Goal: Transaction & Acquisition: Purchase product/service

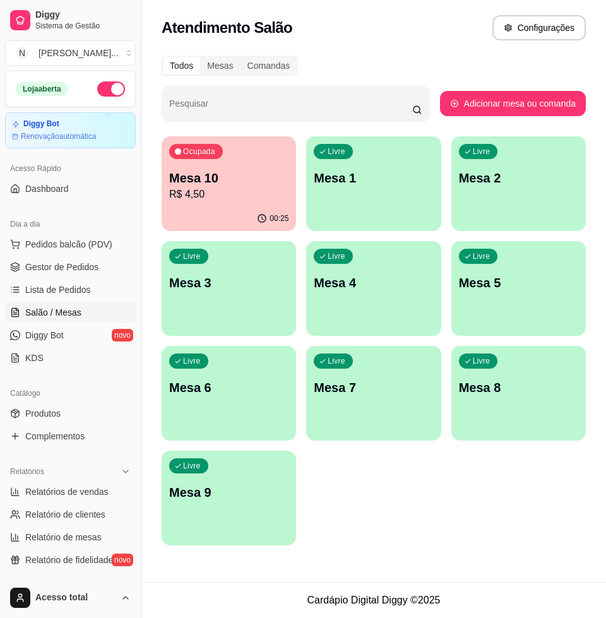
drag, startPoint x: 0, startPoint y: 0, endPoint x: 40, endPoint y: 164, distance: 168.5
click at [40, 238] on span "Pedidos balcão (PDV)" at bounding box center [68, 244] width 87 height 13
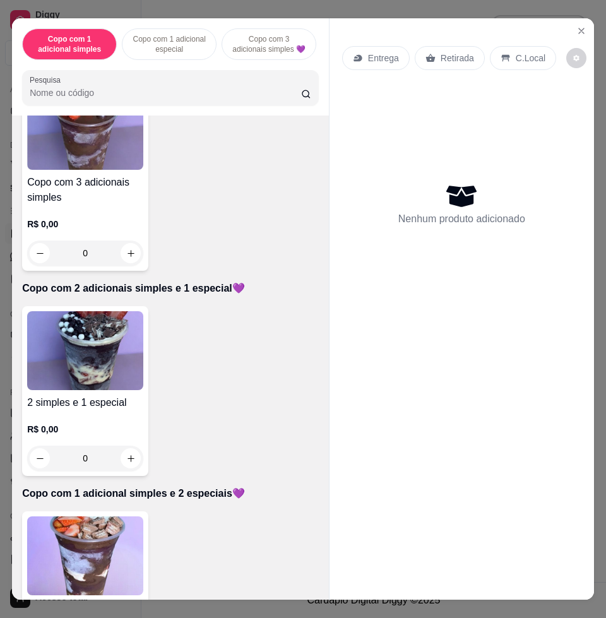
scroll to position [711, 0]
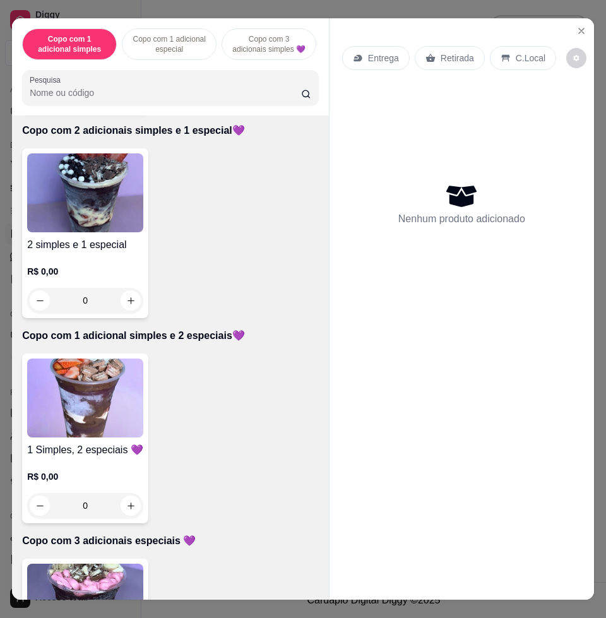
click at [90, 411] on img at bounding box center [85, 398] width 116 height 79
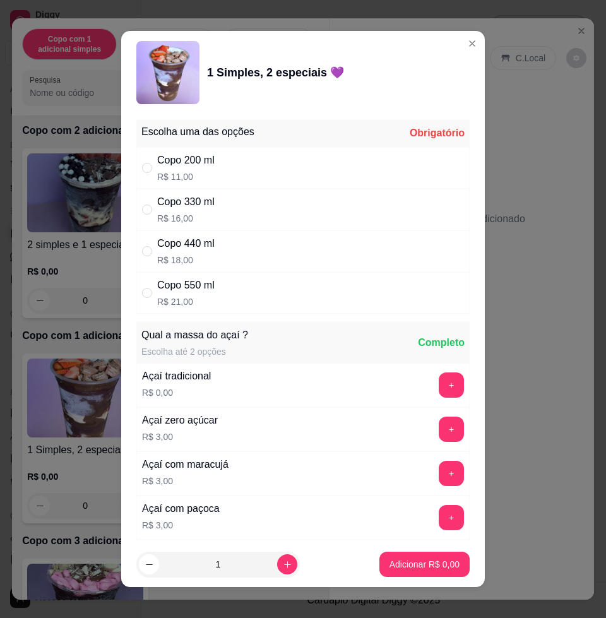
click at [215, 206] on div "Copo 330 ml R$ 16,00" at bounding box center [302, 210] width 333 height 42
radio input "true"
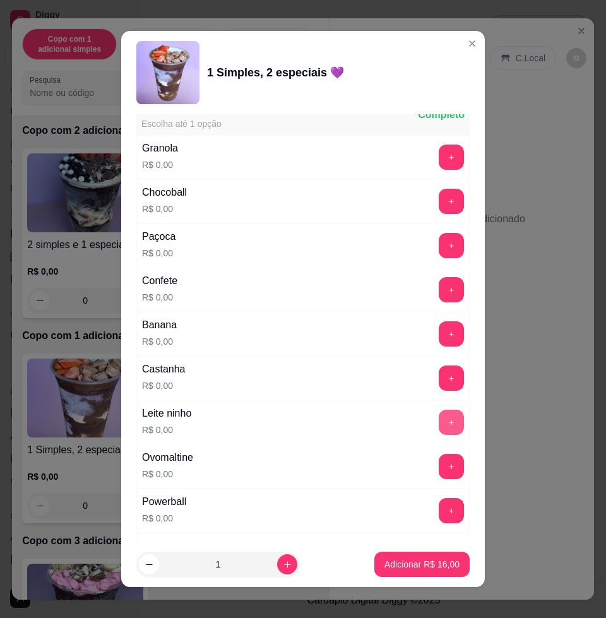
click at [439, 426] on button "+" at bounding box center [451, 422] width 25 height 25
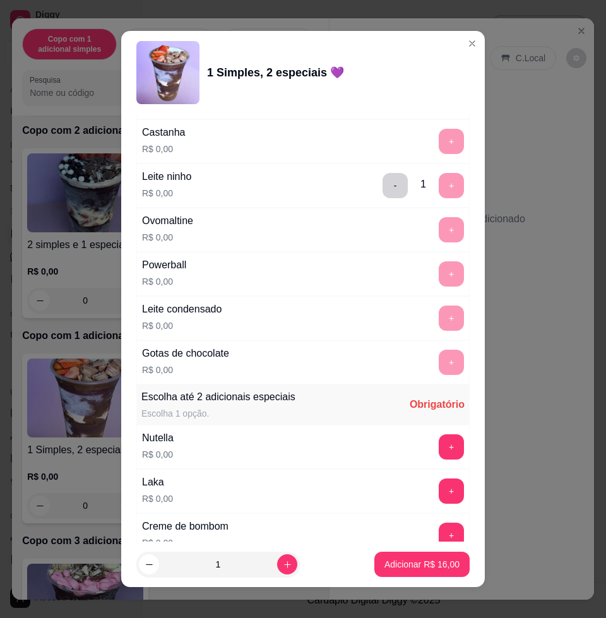
scroll to position [1105, 0]
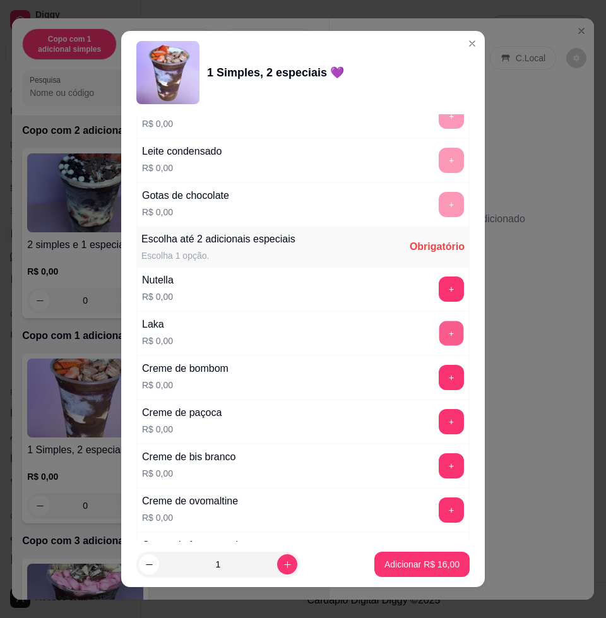
click at [440, 330] on button "+" at bounding box center [452, 333] width 25 height 25
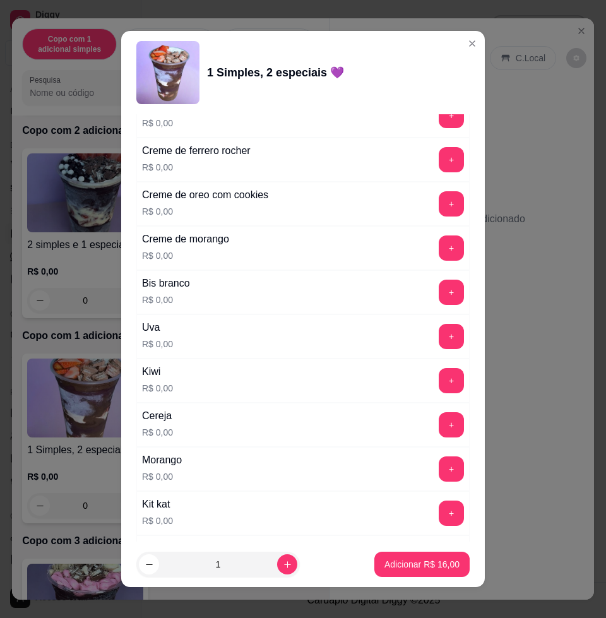
scroll to position [1579, 0]
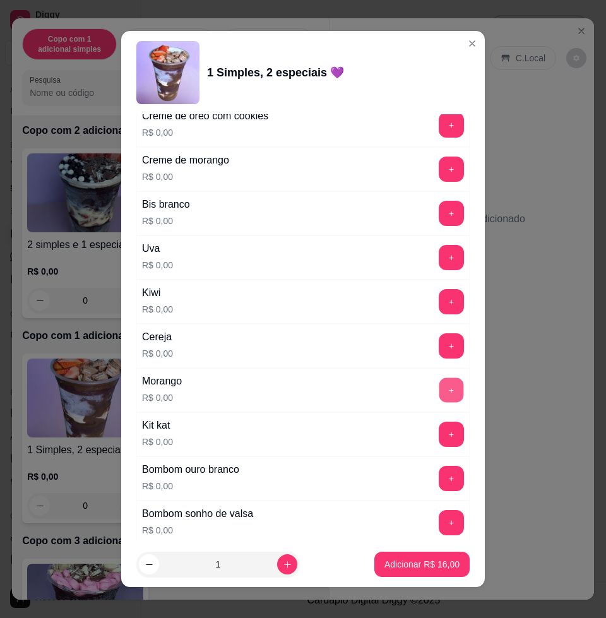
click at [440, 390] on button "+" at bounding box center [452, 390] width 25 height 25
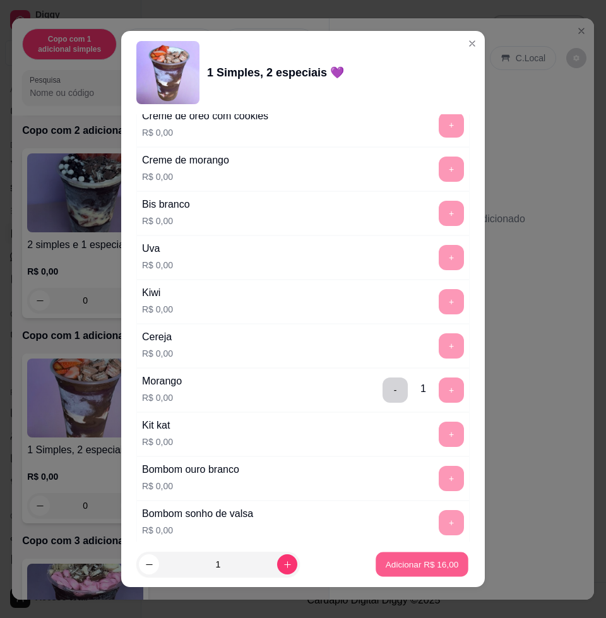
click at [405, 567] on p "Adicionar R$ 16,00" at bounding box center [422, 564] width 73 height 12
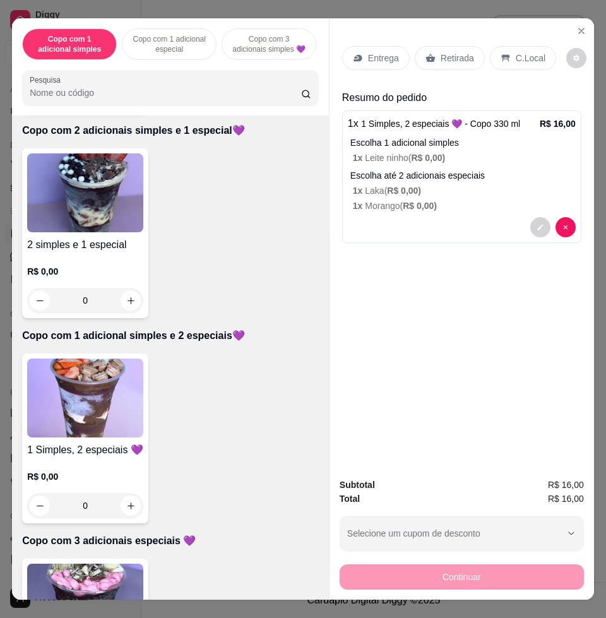
click at [112, 377] on img at bounding box center [85, 398] width 116 height 79
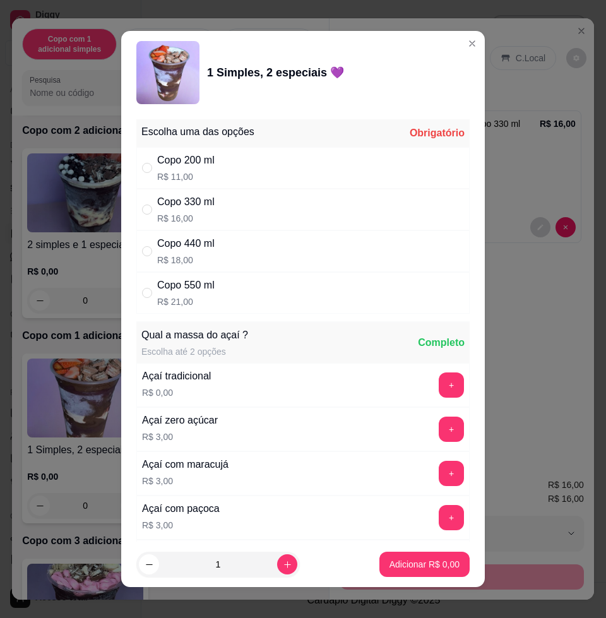
click at [209, 210] on div "Copo 330 ml R$ 16,00" at bounding box center [185, 210] width 57 height 30
radio input "true"
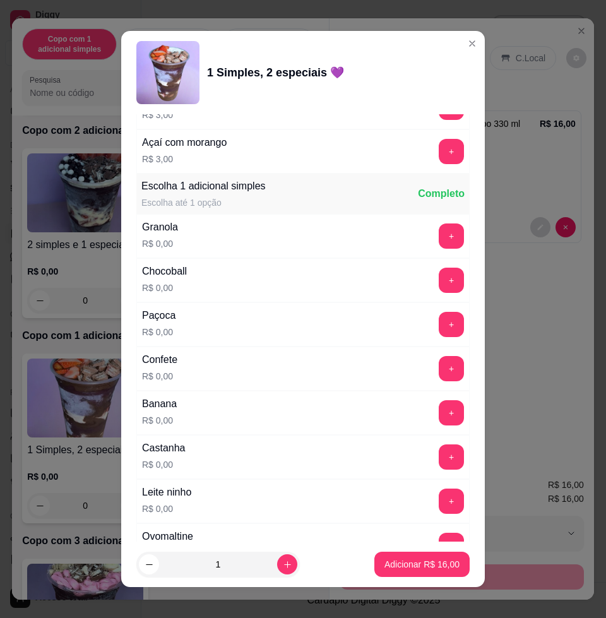
scroll to position [711, 0]
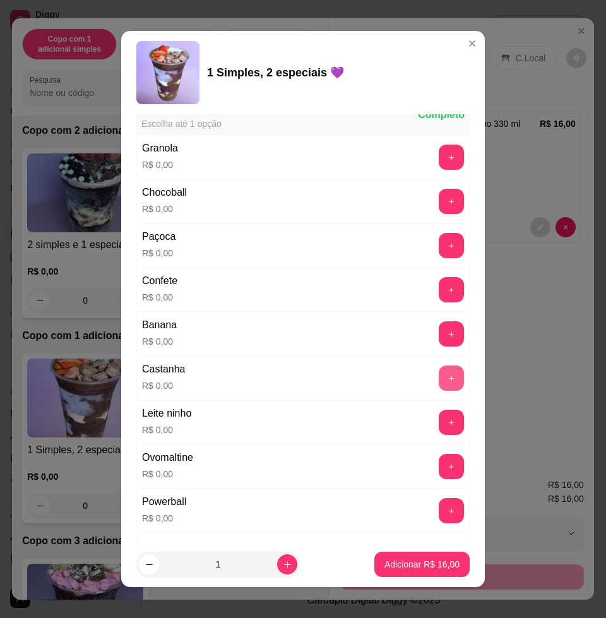
click at [439, 376] on button "+" at bounding box center [451, 378] width 25 height 25
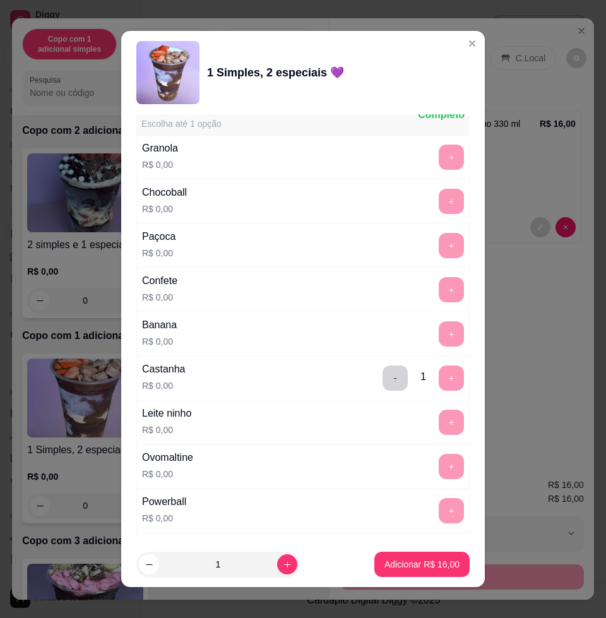
scroll to position [1026, 0]
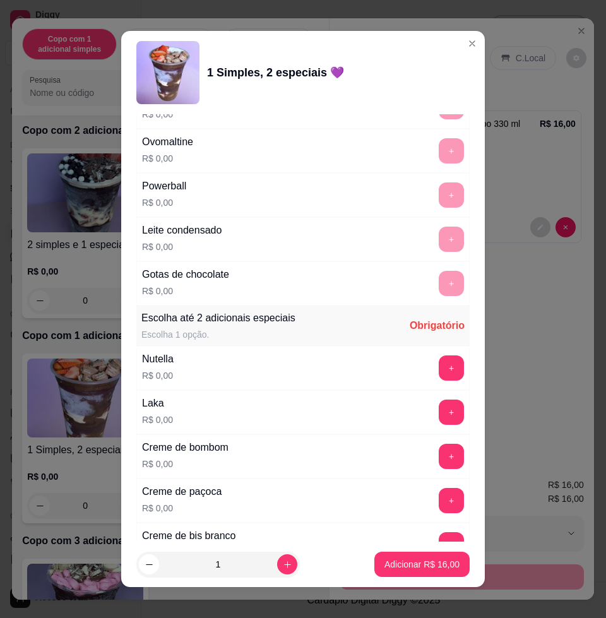
click at [439, 409] on button "+" at bounding box center [451, 412] width 25 height 25
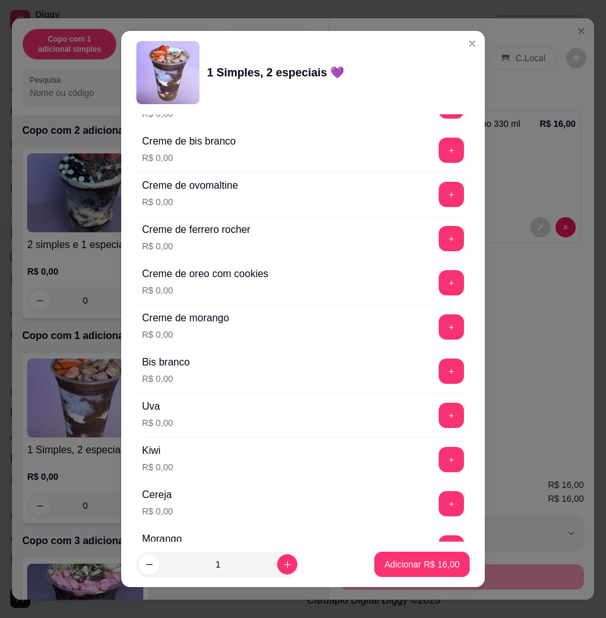
scroll to position [1658, 0]
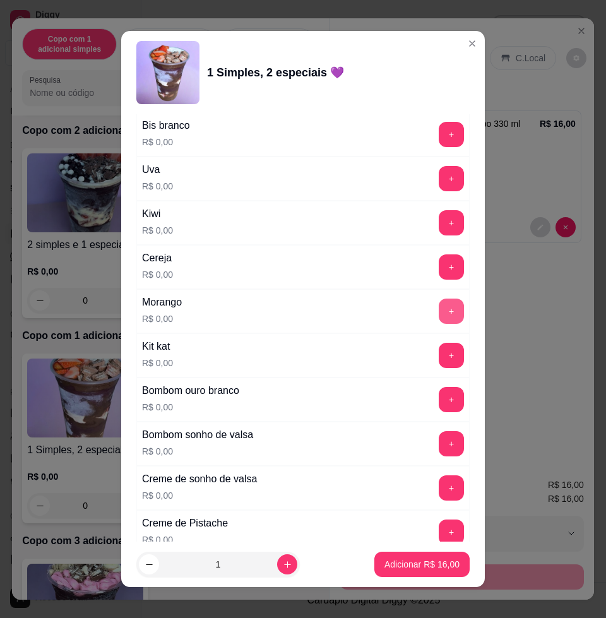
click at [439, 308] on button "+" at bounding box center [451, 311] width 25 height 25
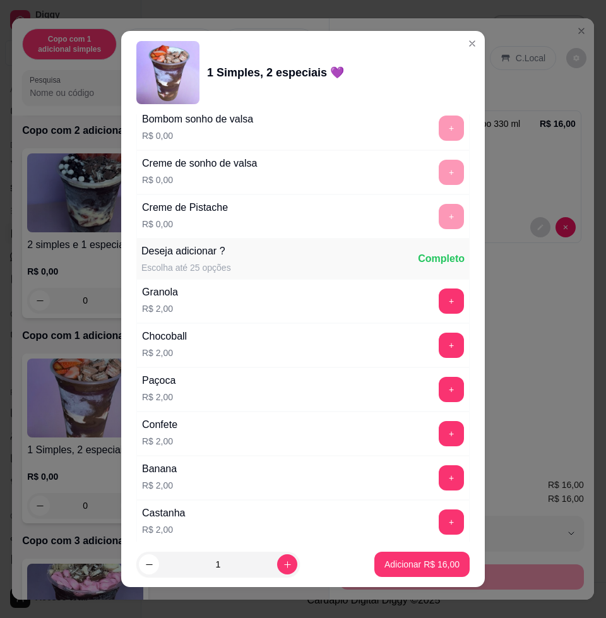
scroll to position [2211, 0]
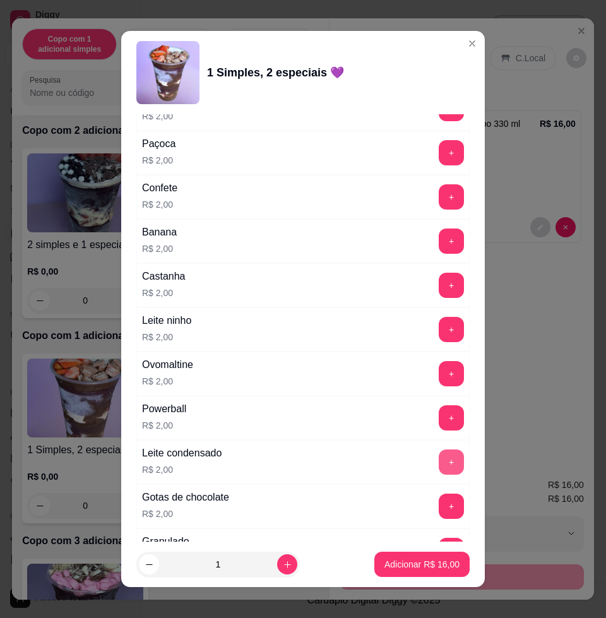
click at [439, 467] on button "+" at bounding box center [451, 462] width 25 height 25
click at [427, 573] on button "Adicionar R$ 18,00" at bounding box center [422, 564] width 95 height 25
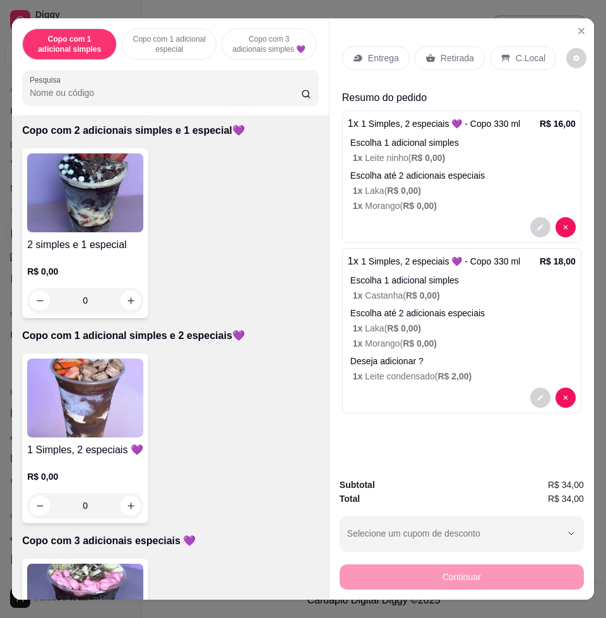
click at [373, 52] on p "Entrega" at bounding box center [383, 58] width 31 height 13
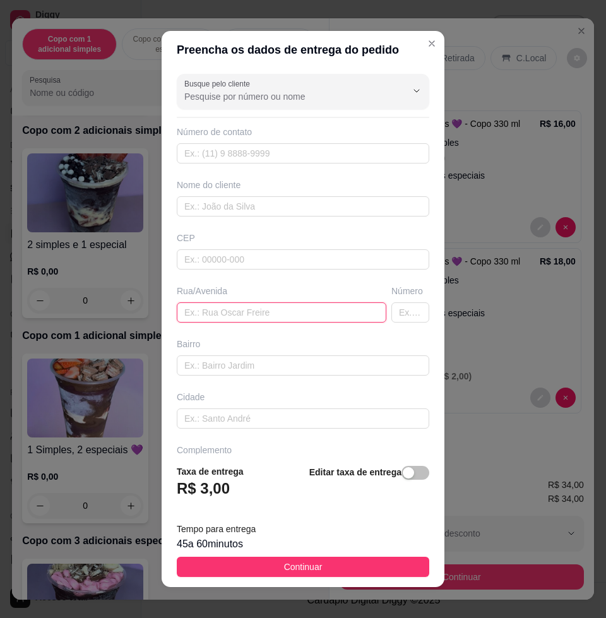
click at [208, 313] on input "text" at bounding box center [282, 313] width 210 height 20
paste input "[STREET_ADDRESS][PERSON_NAME]"
type input "[STREET_ADDRESS][PERSON_NAME]"
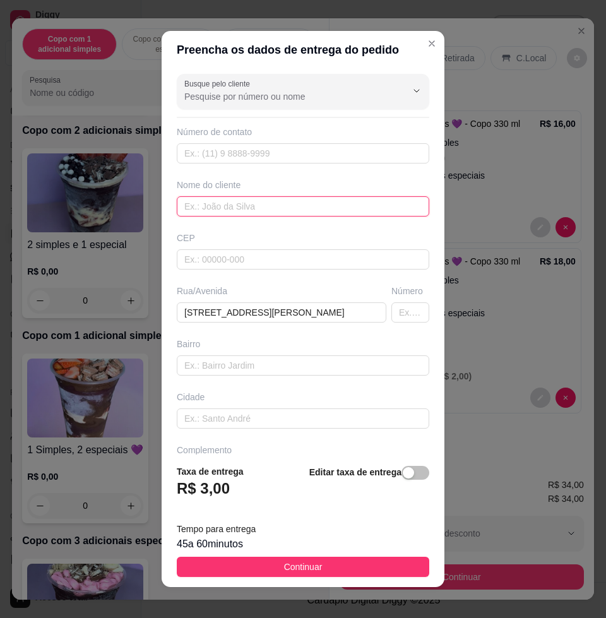
click at [262, 208] on input "text" at bounding box center [303, 206] width 253 height 20
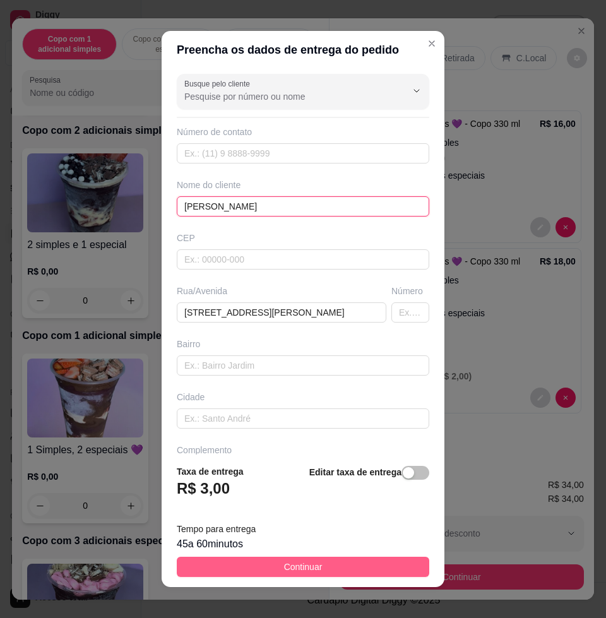
type input "[PERSON_NAME]"
click at [354, 568] on button "Continuar" at bounding box center [303, 567] width 253 height 20
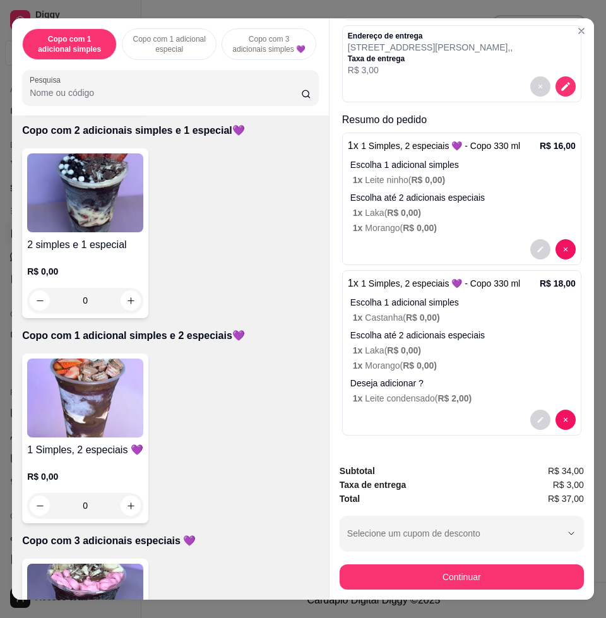
scroll to position [28, 0]
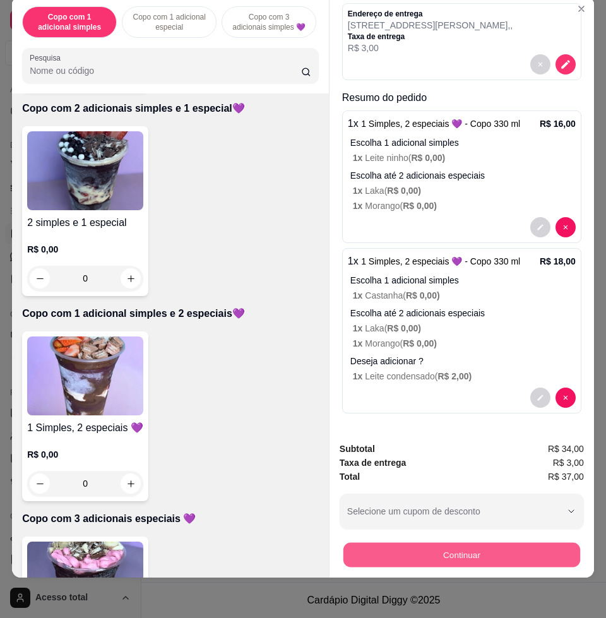
click at [498, 543] on button "Continuar" at bounding box center [462, 555] width 237 height 25
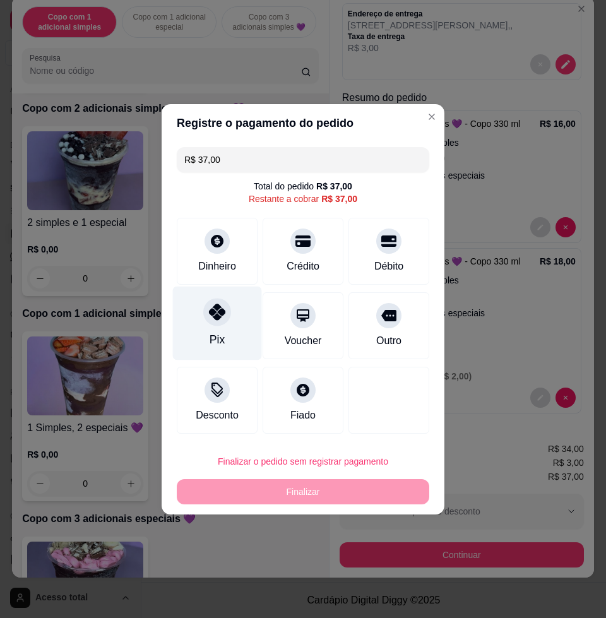
click at [234, 314] on div "Pix" at bounding box center [217, 323] width 89 height 74
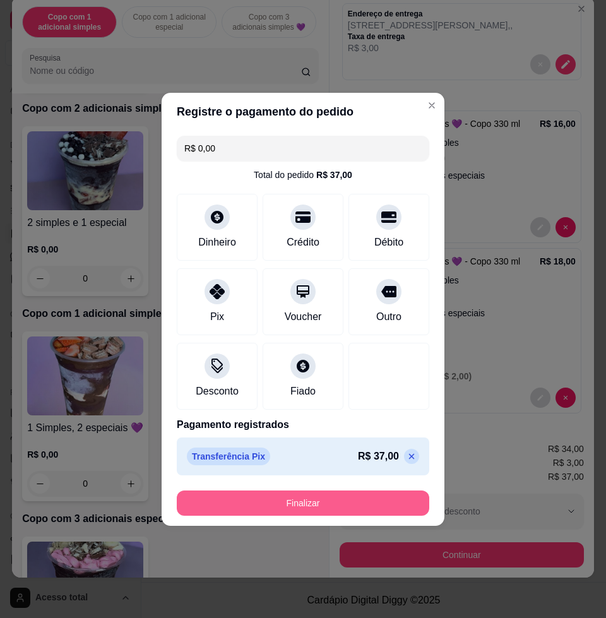
click at [301, 497] on button "Finalizar" at bounding box center [303, 503] width 253 height 25
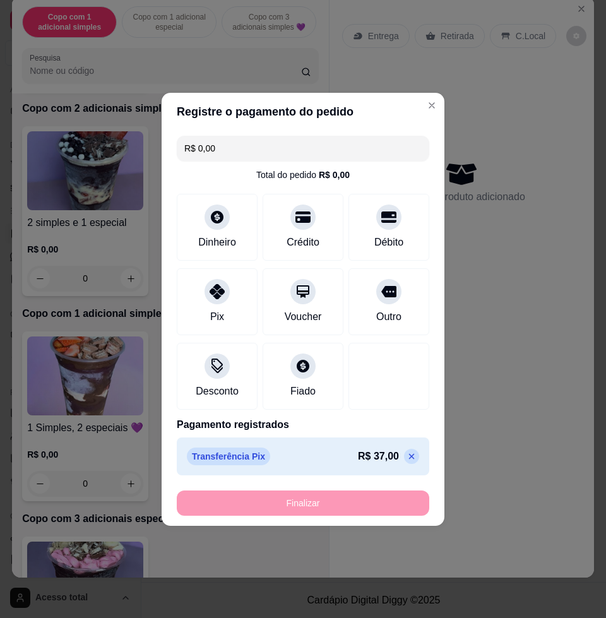
type input "-R$ 37,00"
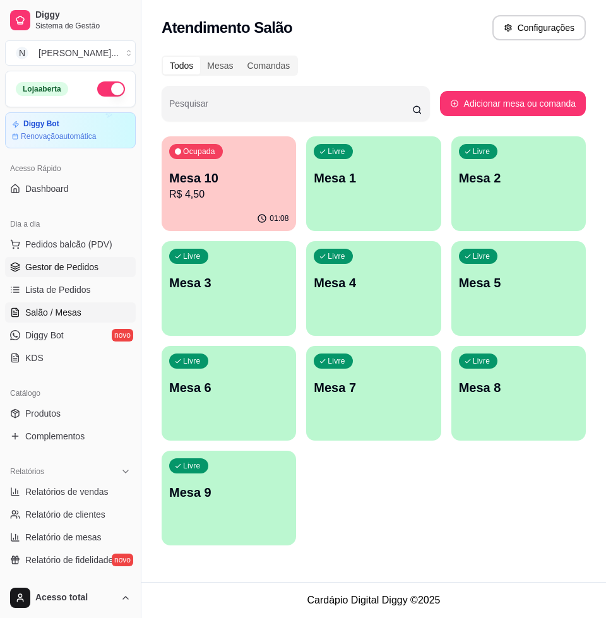
click at [87, 268] on span "Gestor de Pedidos" at bounding box center [61, 267] width 73 height 13
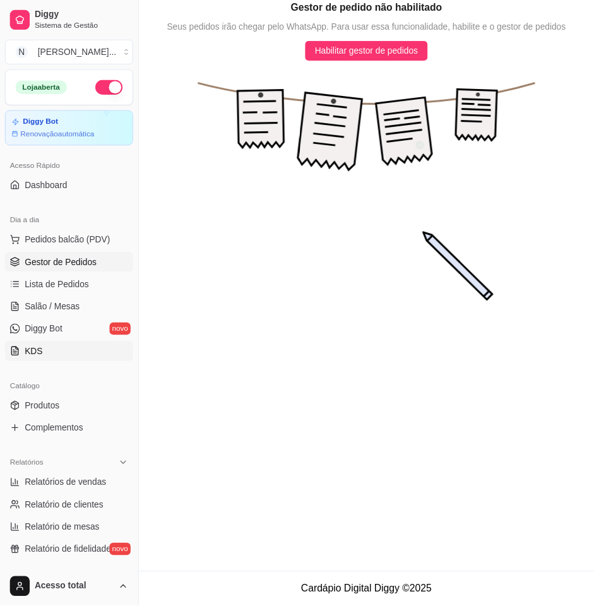
scroll to position [79, 0]
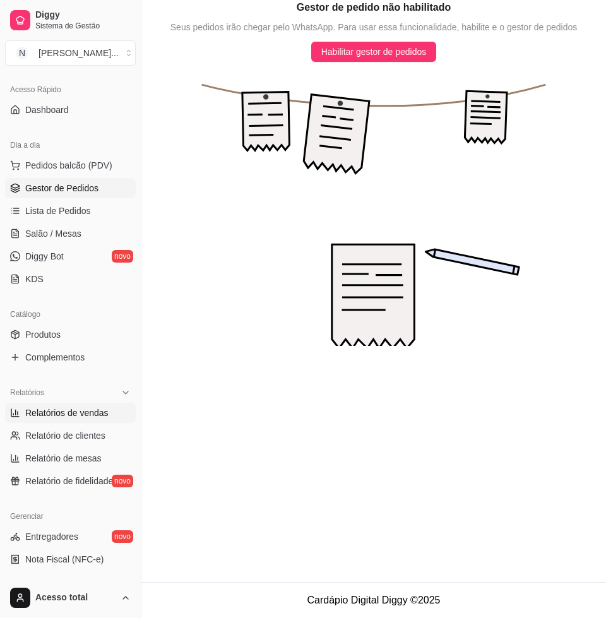
click at [84, 420] on link "Relatórios de vendas" at bounding box center [70, 413] width 131 height 20
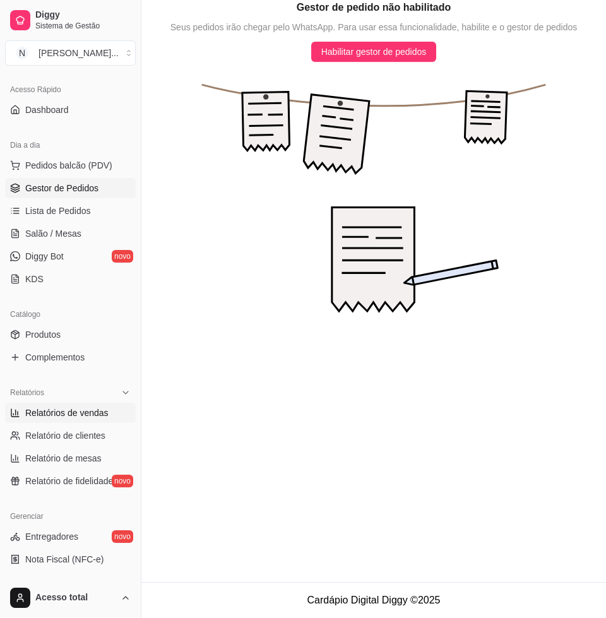
select select "ALL"
select select "0"
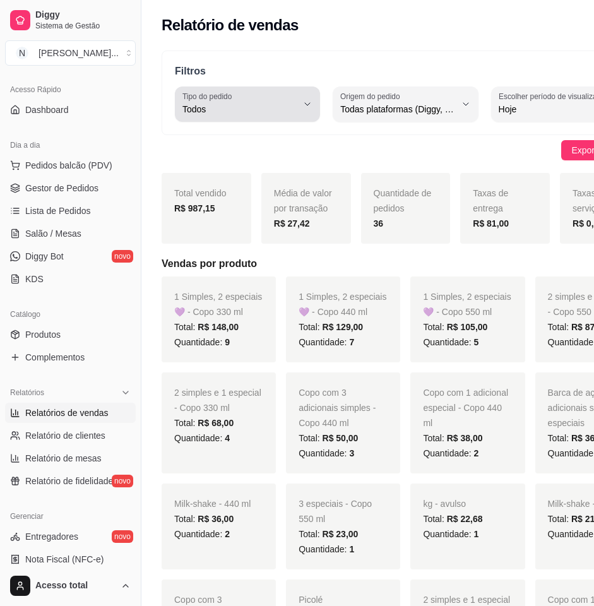
click at [227, 106] on span "Todos" at bounding box center [240, 109] width 115 height 13
click at [254, 154] on li "Entrega" at bounding box center [245, 160] width 125 height 20
type input "DELIVERY"
select select "DELIVERY"
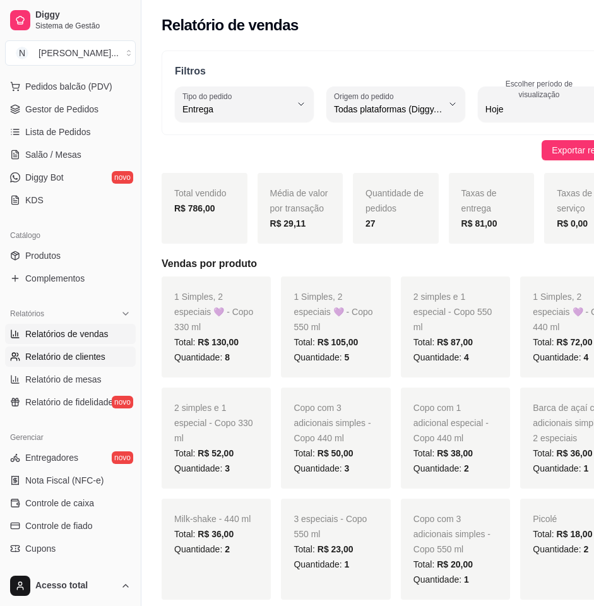
scroll to position [237, 0]
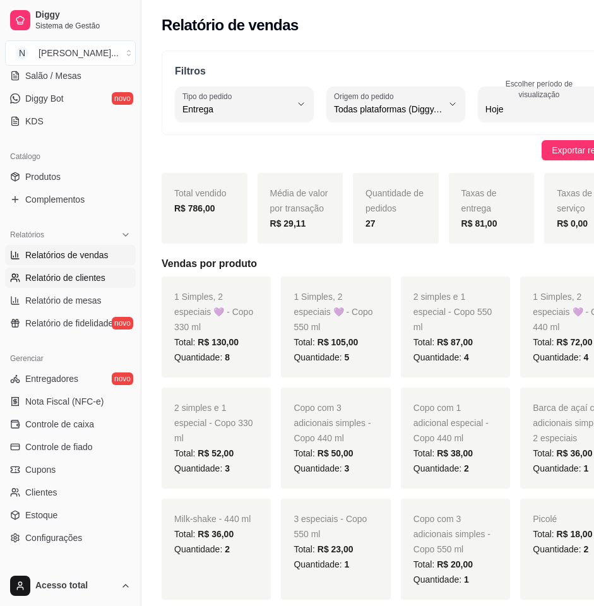
click at [78, 425] on span "Controle de caixa" at bounding box center [59, 424] width 69 height 13
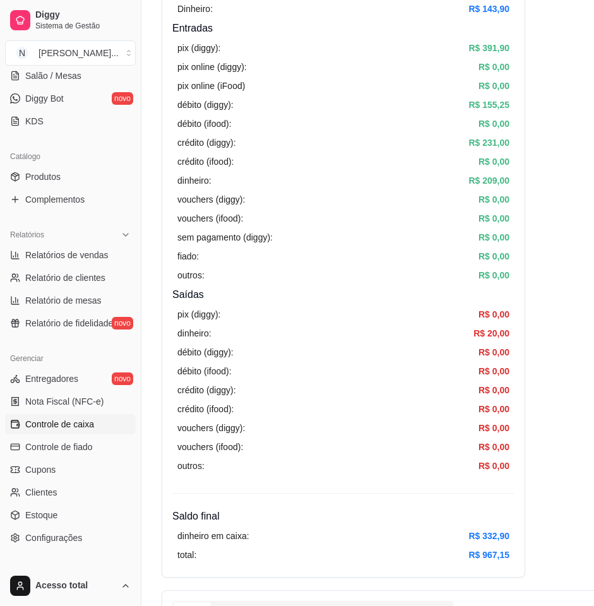
scroll to position [316, 0]
